Goal: Task Accomplishment & Management: Manage account settings

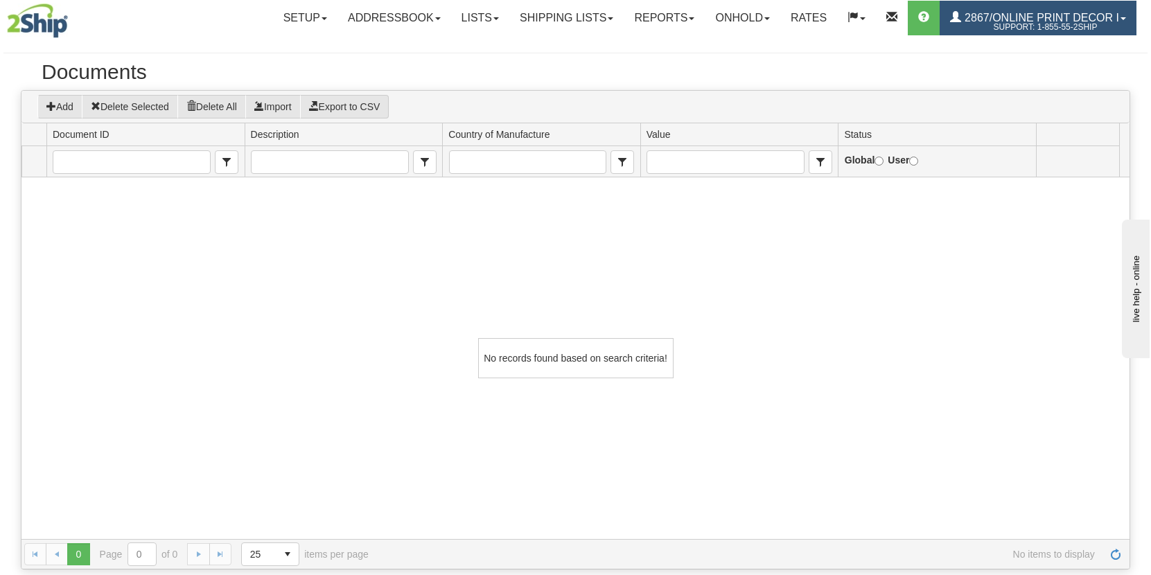
click at [1083, 21] on span "2867/Online Print Decor I" at bounding box center [1040, 18] width 158 height 12
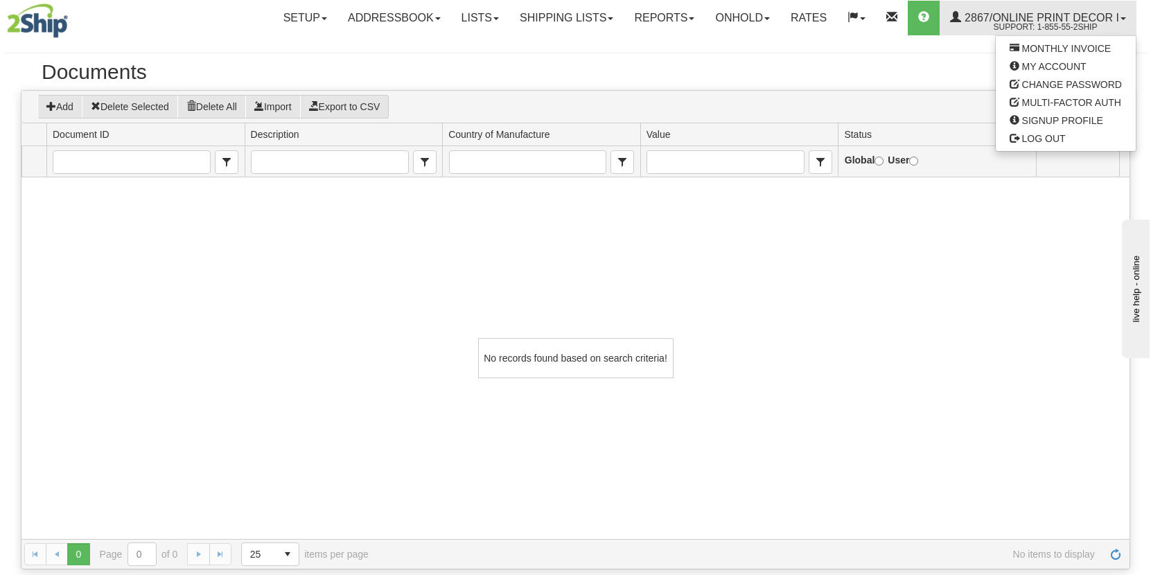
click at [603, 72] on h2 "Documents" at bounding box center [576, 71] width 1068 height 23
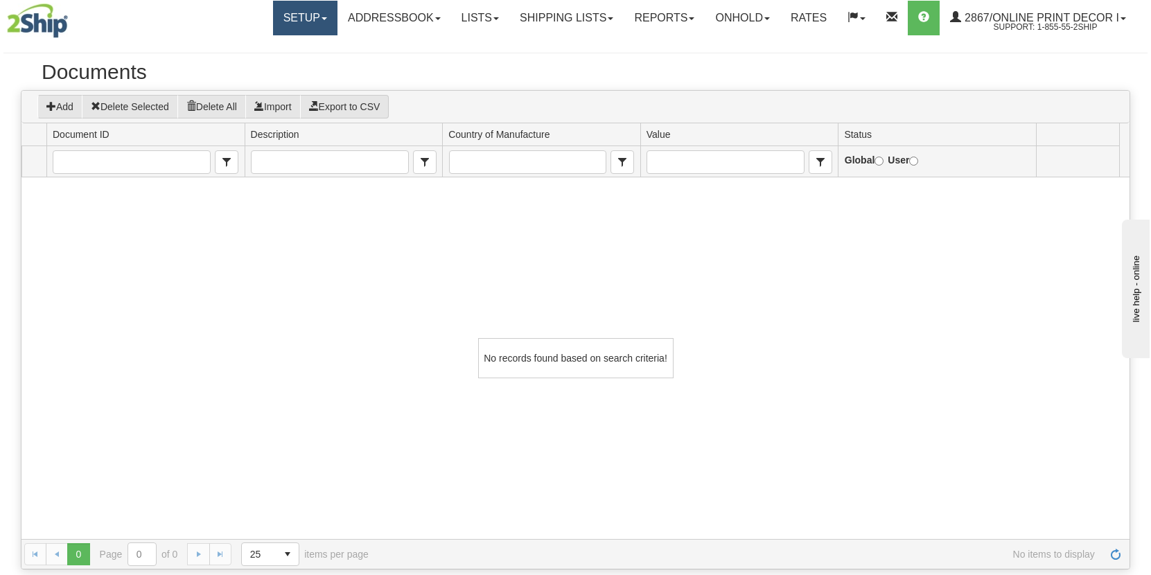
click at [314, 19] on link "Setup" at bounding box center [305, 18] width 64 height 35
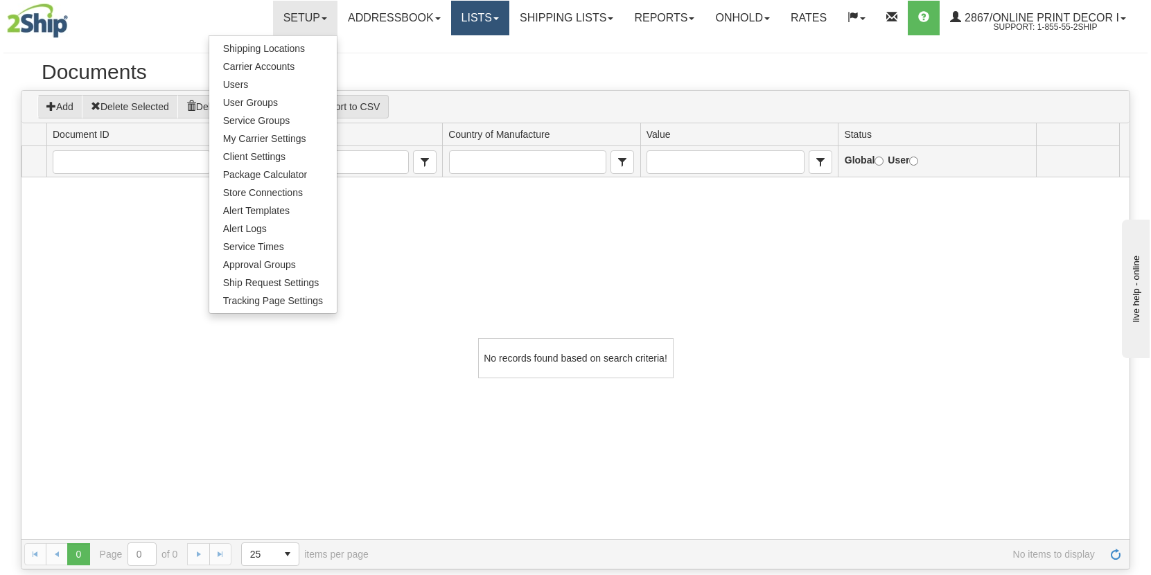
click at [492, 19] on link "Lists" at bounding box center [480, 18] width 58 height 35
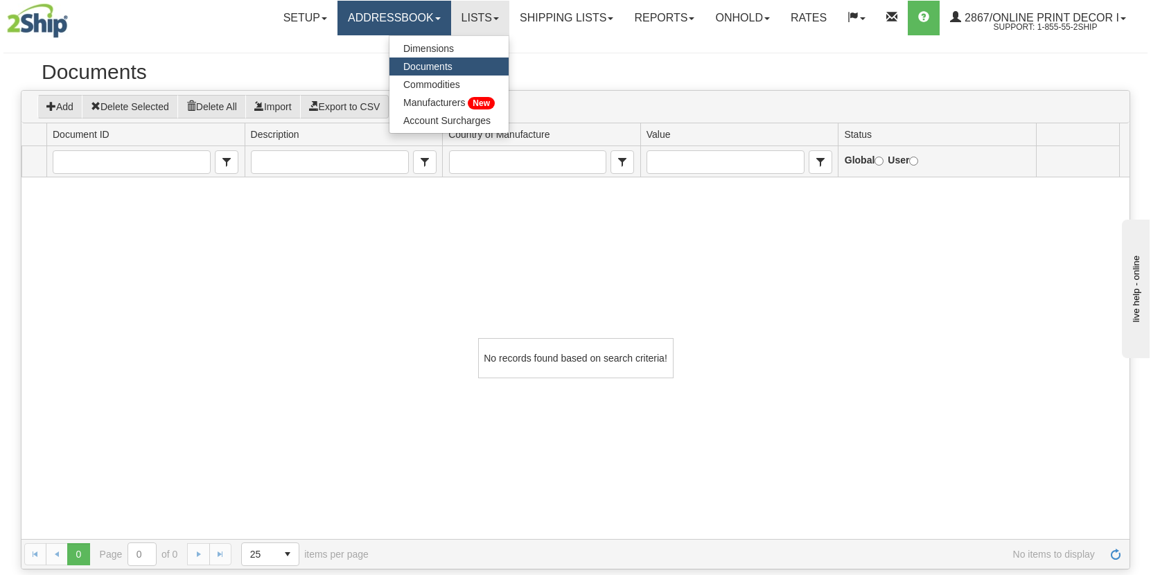
click at [415, 23] on link "Addressbook" at bounding box center [395, 18] width 114 height 35
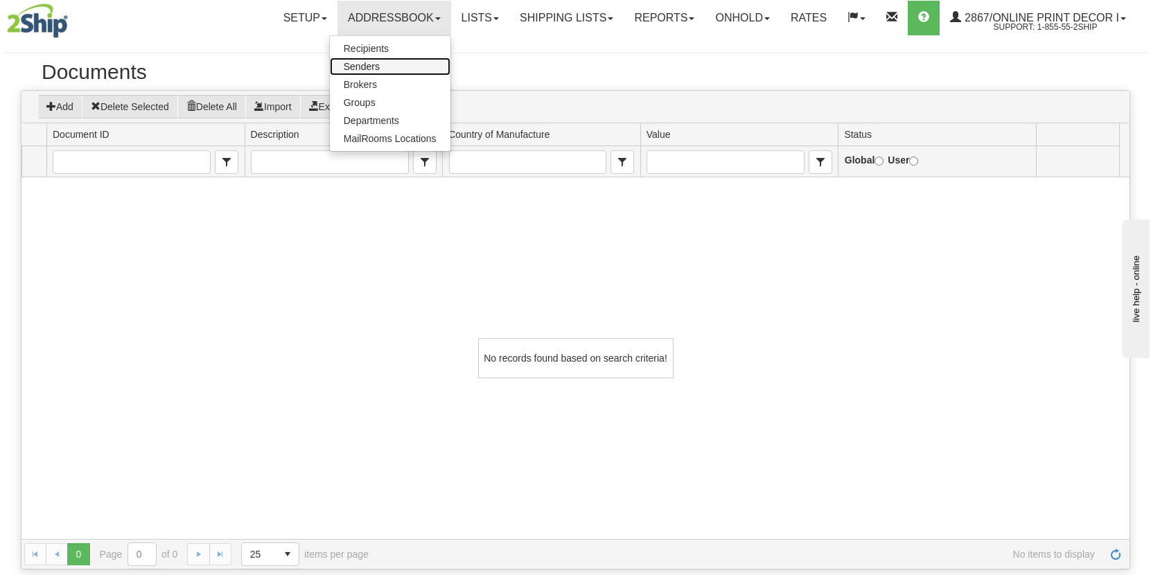
click at [356, 68] on span "Senders" at bounding box center [362, 66] width 36 height 11
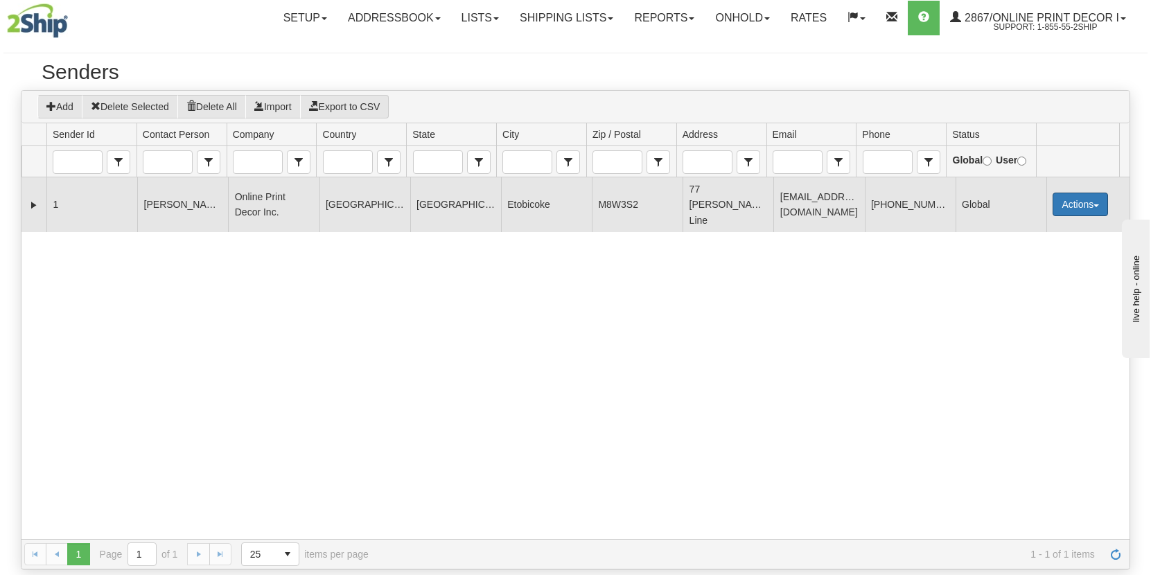
click at [1060, 198] on button "Actions" at bounding box center [1080, 205] width 55 height 24
click at [1011, 225] on span at bounding box center [1016, 230] width 10 height 10
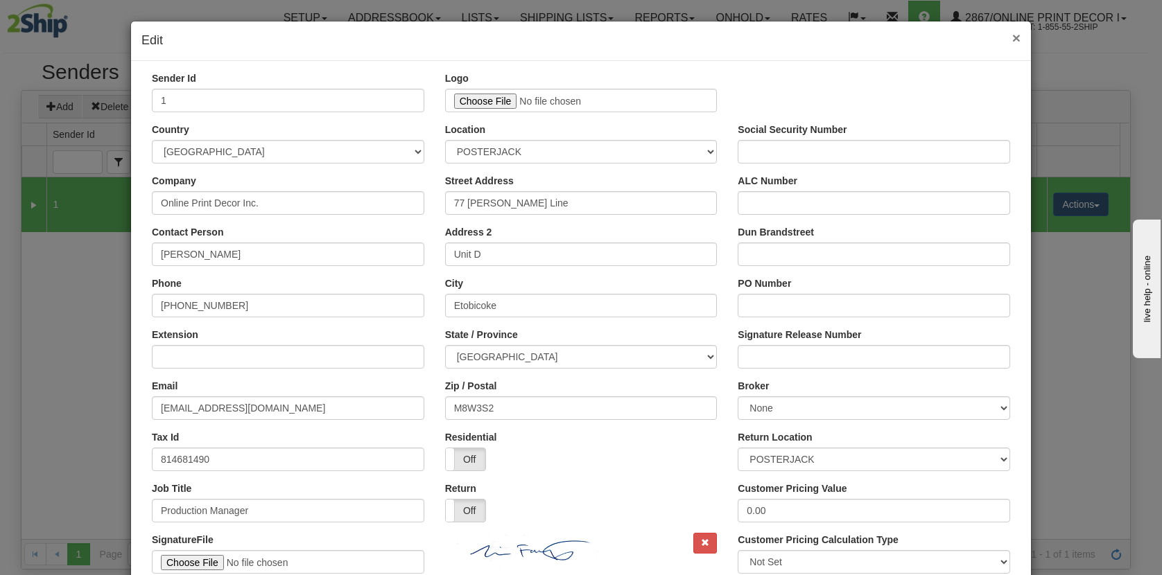
click at [1013, 36] on span "×" at bounding box center [1016, 38] width 8 height 16
